Goal: Information Seeking & Learning: Learn about a topic

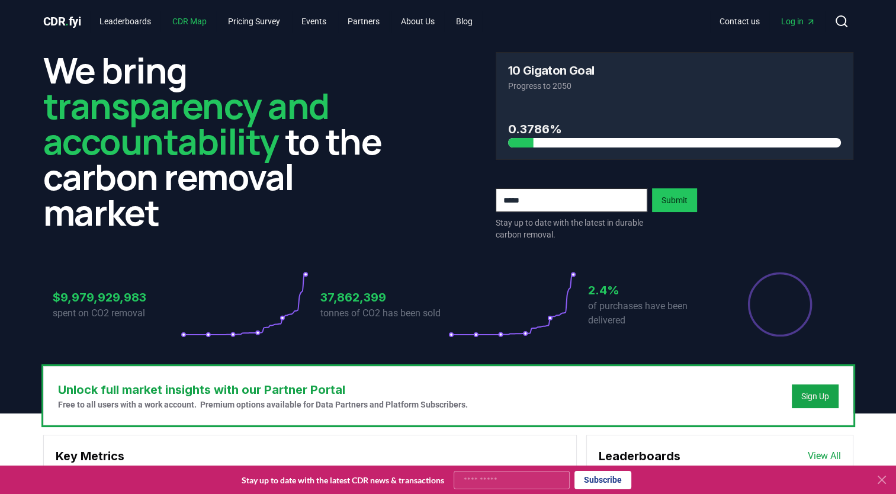
click at [201, 20] on link "CDR Map" at bounding box center [189, 21] width 53 height 21
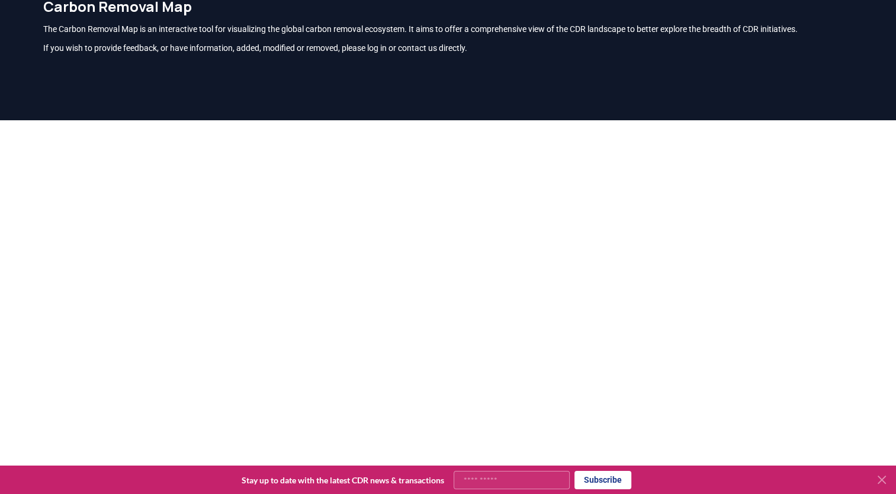
scroll to position [118, 0]
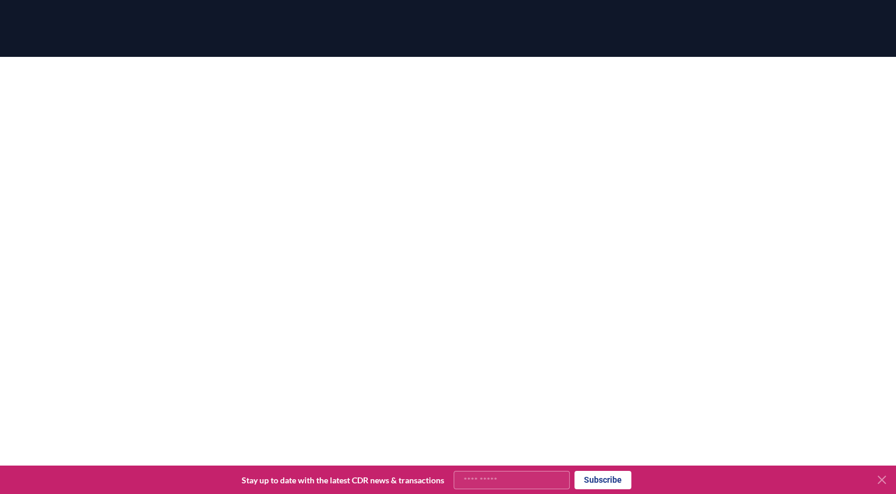
click at [879, 478] on icon at bounding box center [881, 479] width 7 height 7
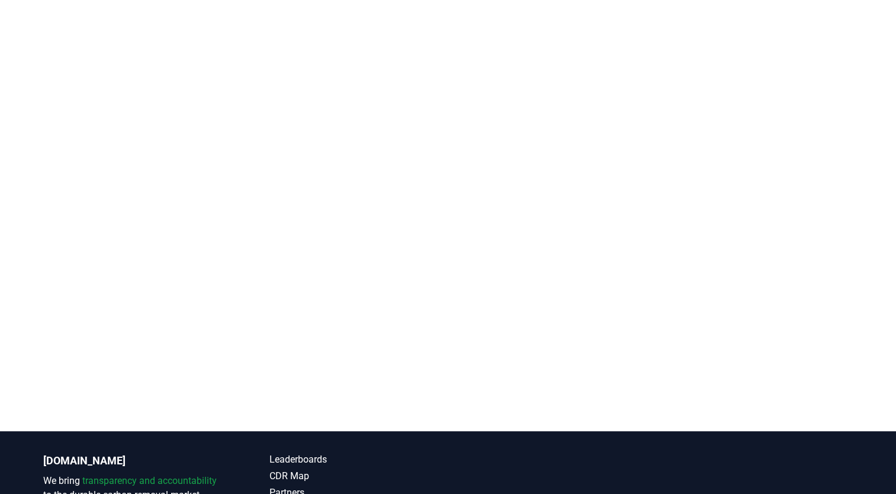
scroll to position [0, 0]
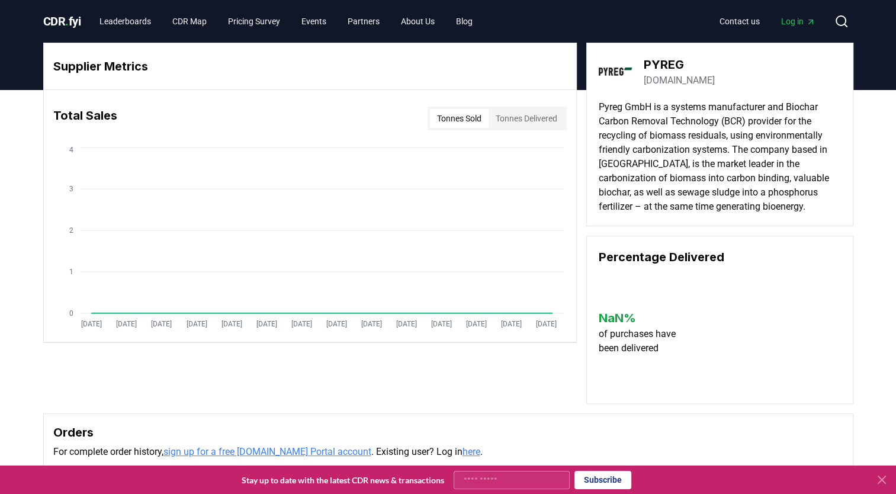
click at [540, 127] on button "Tonnes Delivered" at bounding box center [527, 118] width 76 height 19
click at [443, 120] on button "Tonnes Sold" at bounding box center [459, 118] width 59 height 19
click at [197, 20] on link "CDR Map" at bounding box center [189, 21] width 53 height 21
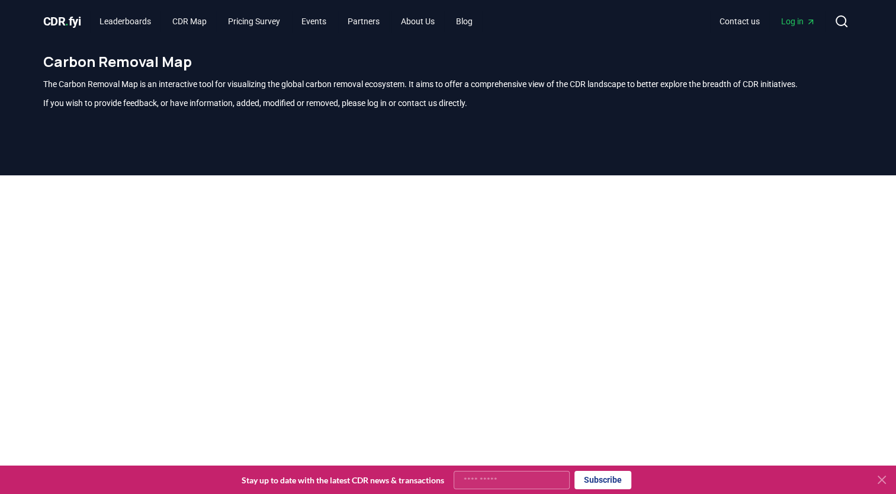
scroll to position [348, 0]
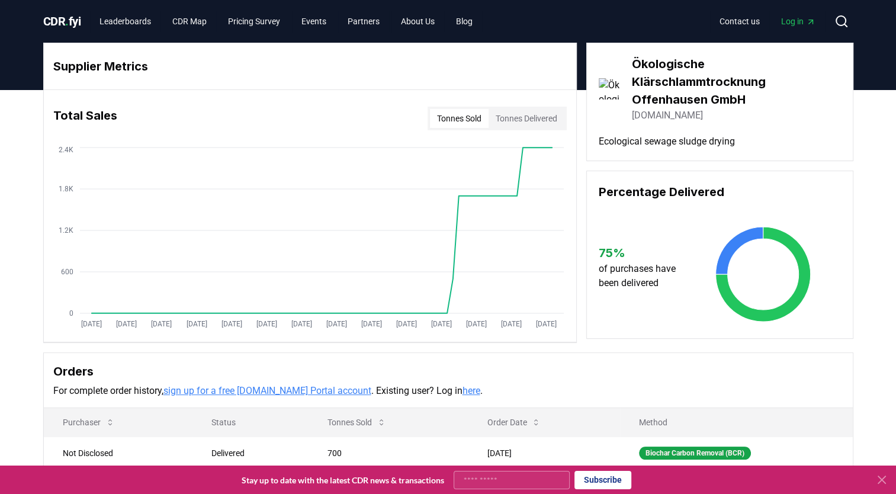
click at [522, 102] on div "Total Sales Tonnes Sold Tonnes Delivered" at bounding box center [310, 118] width 532 height 43
click at [518, 114] on button "Tonnes Delivered" at bounding box center [527, 118] width 76 height 19
click at [464, 126] on button "Tonnes Sold" at bounding box center [459, 118] width 59 height 19
click at [519, 124] on button "Tonnes Delivered" at bounding box center [527, 118] width 76 height 19
click at [460, 115] on button "Tonnes Sold" at bounding box center [459, 118] width 59 height 19
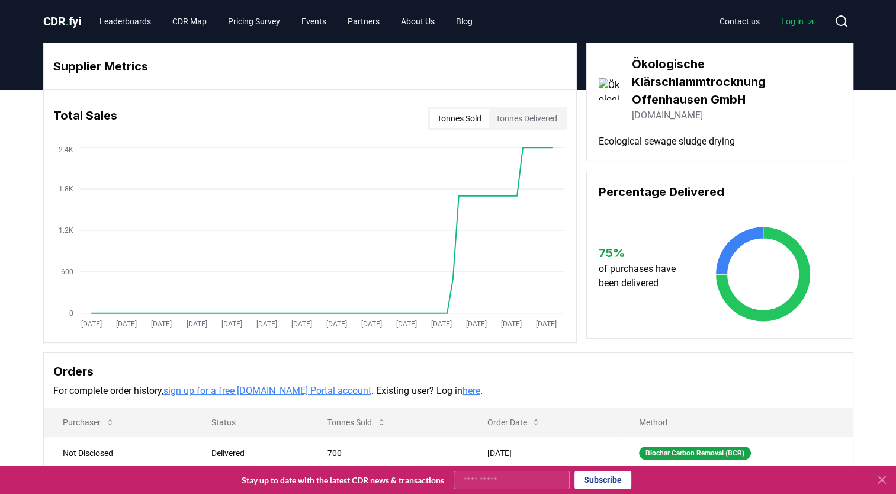
click at [654, 115] on link "egrw.de" at bounding box center [667, 115] width 71 height 14
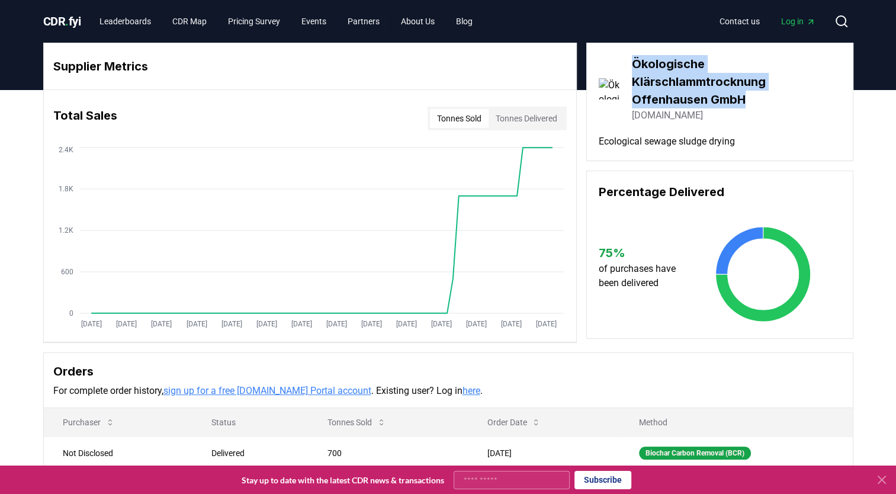
drag, startPoint x: 745, startPoint y: 99, endPoint x: 631, endPoint y: 65, distance: 118.8
click at [632, 65] on h3 "Ökologische Klärschlammtrocknung Offenhausen GmbH" at bounding box center [736, 81] width 209 height 53
copy h3 "Ökologische Klärschlammtrocknung Offenhausen GmbH"
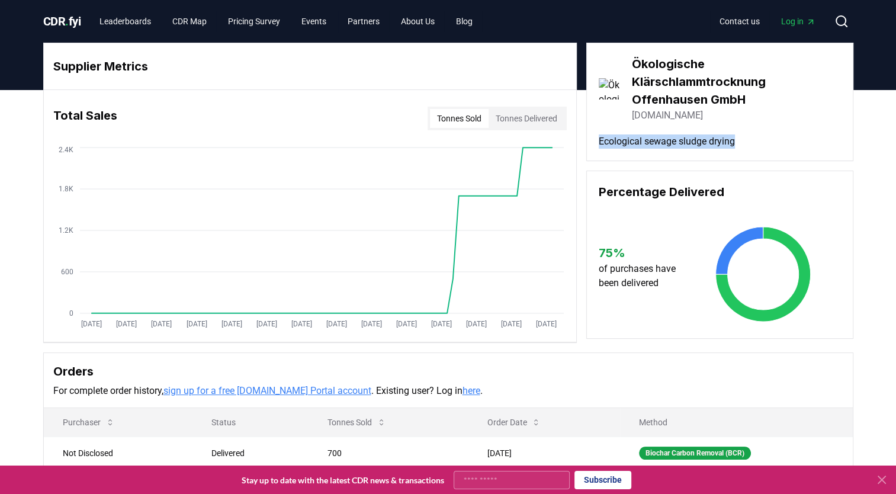
drag, startPoint x: 749, startPoint y: 145, endPoint x: 599, endPoint y: 155, distance: 150.7
click at [599, 155] on div "Ökologische Klärschlammtrocknung Offenhausen GmbH egrw.de Ecological sewage slu…" at bounding box center [719, 102] width 267 height 118
copy p "Ecological sewage sludge drying"
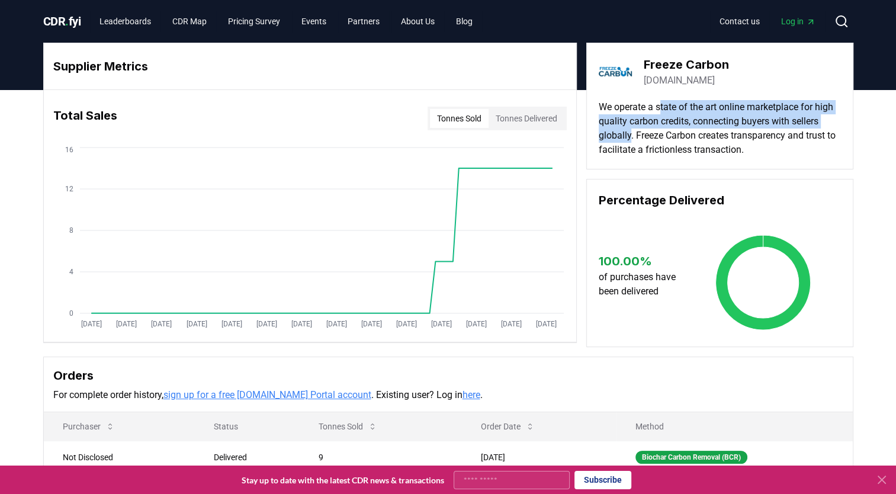
drag, startPoint x: 662, startPoint y: 106, endPoint x: 662, endPoint y: 133, distance: 27.3
click at [662, 133] on p "We operate a state of the art online marketplace for high quality carbon credit…" at bounding box center [720, 128] width 242 height 57
copy p "tate of the art online marketplace for high quality carbon credits, connecting …"
click at [680, 79] on link "freezecarbon.com" at bounding box center [679, 80] width 71 height 14
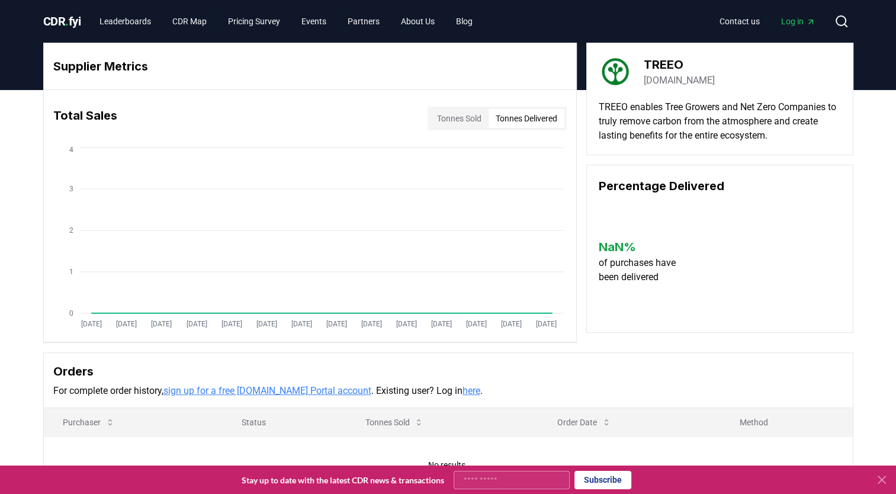
click at [547, 119] on button "Tonnes Delivered" at bounding box center [527, 118] width 76 height 19
click at [663, 78] on link "treeo.one" at bounding box center [679, 80] width 71 height 14
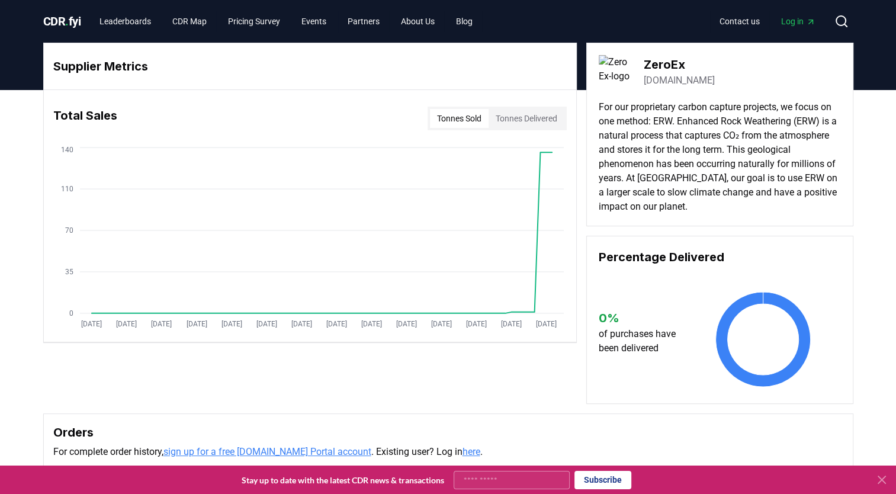
click at [682, 78] on link "zeroex.com" at bounding box center [679, 80] width 71 height 14
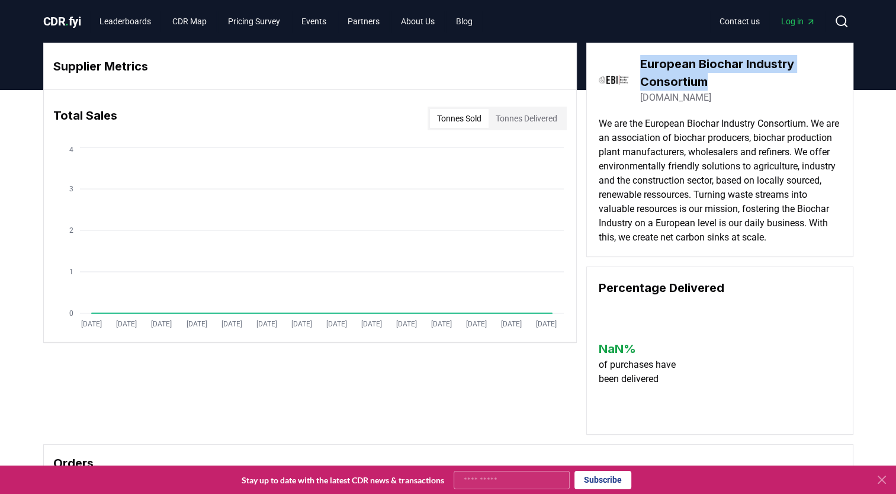
drag, startPoint x: 711, startPoint y: 79, endPoint x: 637, endPoint y: 58, distance: 77.0
click at [637, 58] on div "European Biochar Industry Consortium biochar-industry.com" at bounding box center [720, 80] width 242 height 50
copy h3 "European Biochar Industry Consortium"
click at [681, 98] on link "biochar-industry.com" at bounding box center [675, 98] width 71 height 14
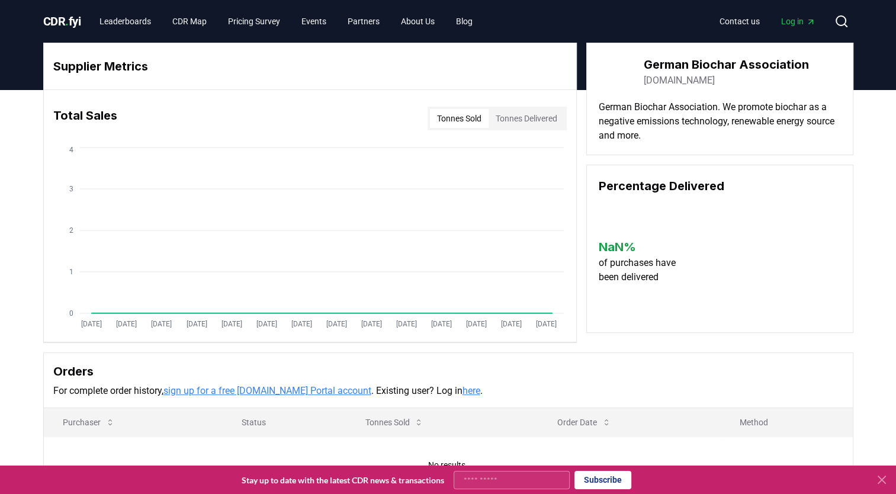
click at [702, 80] on link "[DOMAIN_NAME]" at bounding box center [679, 80] width 71 height 14
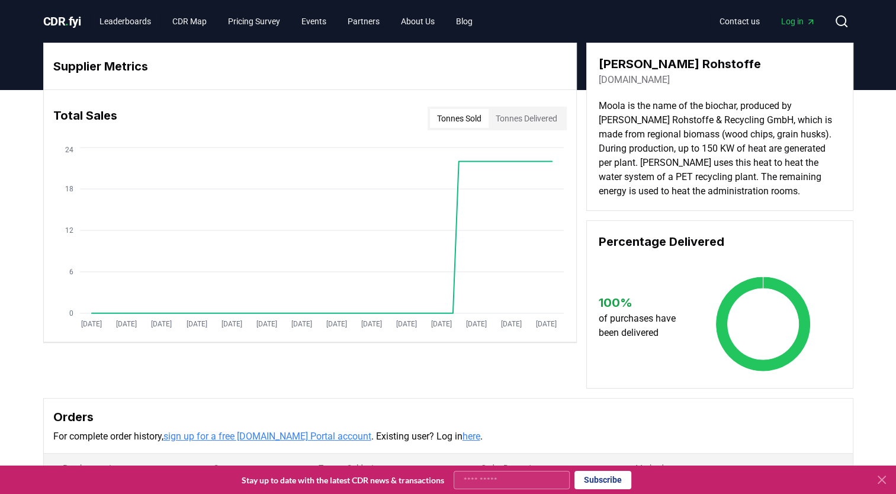
click at [670, 79] on link "[DOMAIN_NAME]" at bounding box center [634, 80] width 71 height 14
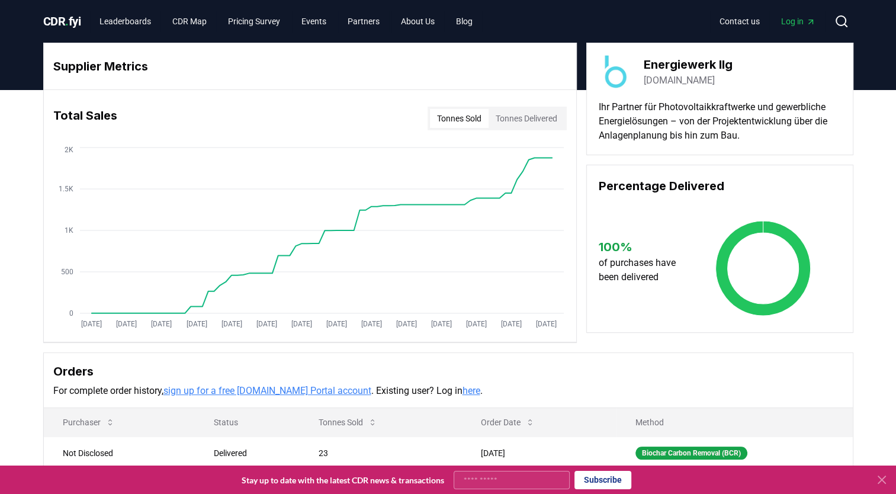
click at [697, 82] on link "biochar-zero.com" at bounding box center [679, 80] width 71 height 14
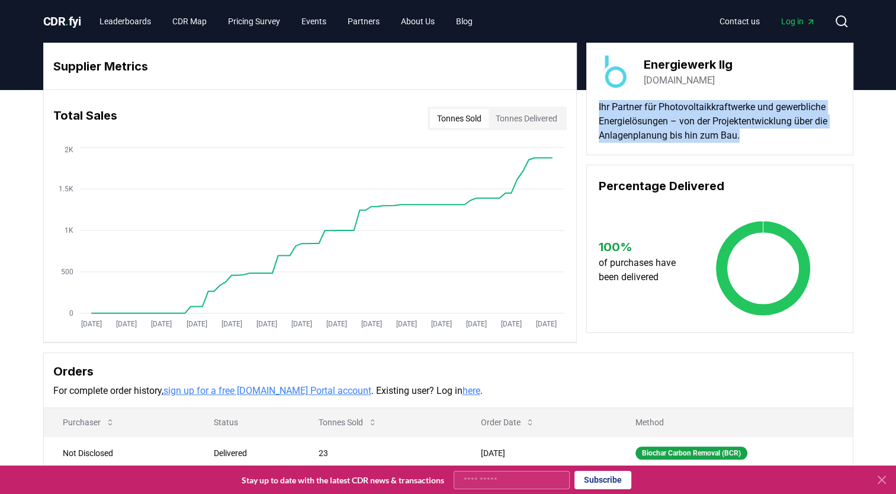
drag, startPoint x: 742, startPoint y: 134, endPoint x: 588, endPoint y: 109, distance: 155.4
click at [588, 109] on div "Energiewerk Ilg biochar-zero.com Ihr Partner für Photovoltaikkraftwerke und gew…" at bounding box center [719, 99] width 267 height 113
drag, startPoint x: 588, startPoint y: 109, endPoint x: 672, endPoint y: 131, distance: 86.9
click at [672, 131] on p "Ihr Partner für Photovoltaikkraftwerke und gewerbliche Energielösungen – von de…" at bounding box center [720, 121] width 242 height 43
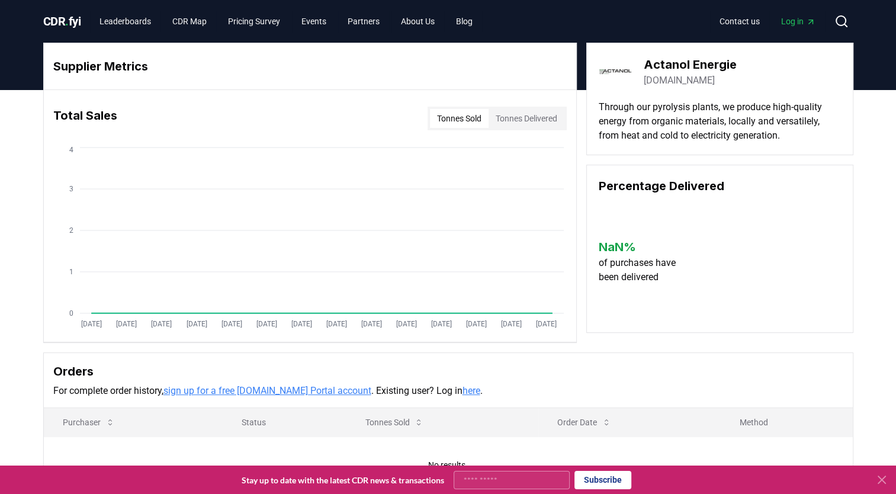
click at [705, 84] on link "[DOMAIN_NAME]" at bounding box center [679, 80] width 71 height 14
drag, startPoint x: 743, startPoint y: 62, endPoint x: 642, endPoint y: 61, distance: 101.3
click at [642, 61] on div "Actanol Energie actanol-energie.de" at bounding box center [720, 71] width 242 height 33
copy h3 "Actanol Energie"
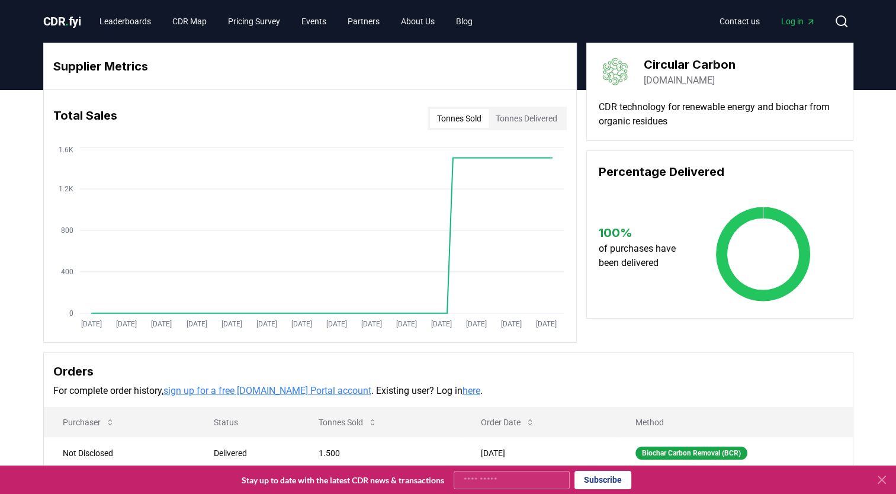
click at [697, 82] on link "[DOMAIN_NAME]" at bounding box center [679, 80] width 71 height 14
